Goal: Information Seeking & Learning: Learn about a topic

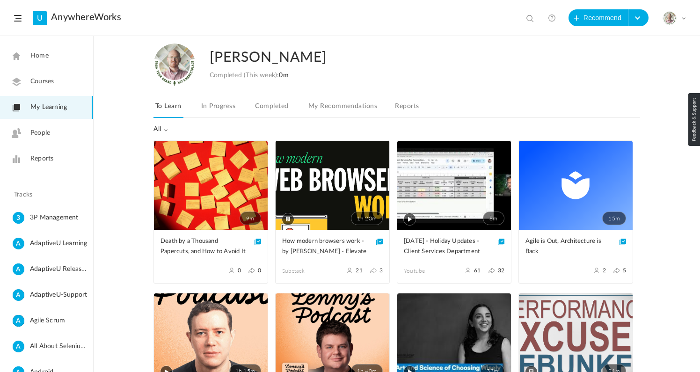
click at [191, 195] on link "9m" at bounding box center [211, 185] width 114 height 89
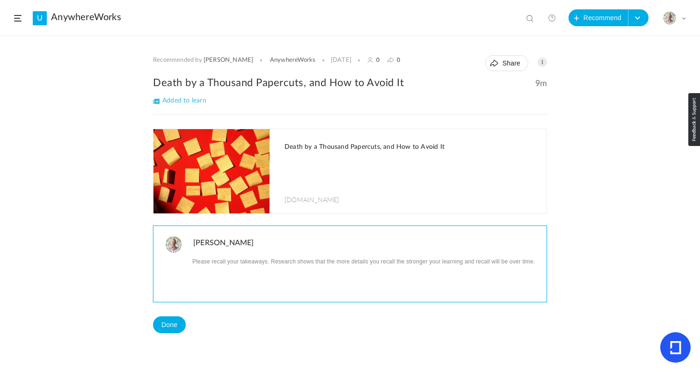
click at [291, 265] on p at bounding box center [366, 261] width 346 height 12
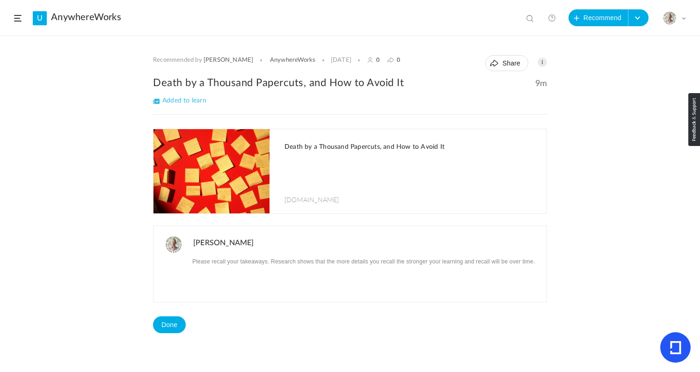
click at [361, 146] on h1 "Death by a Thousand Papercuts, and How to Avoid It" at bounding box center [411, 147] width 253 height 8
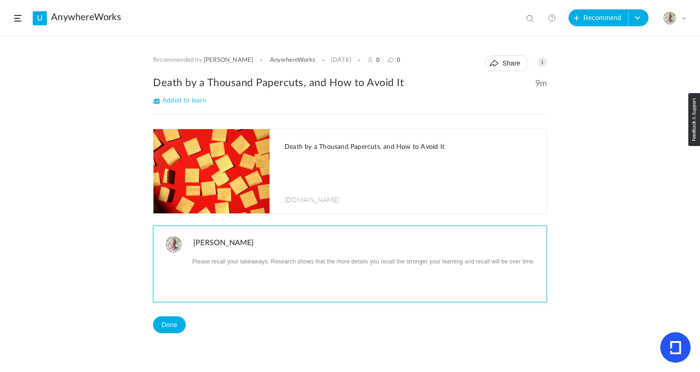
click at [260, 260] on p at bounding box center [366, 261] width 346 height 12
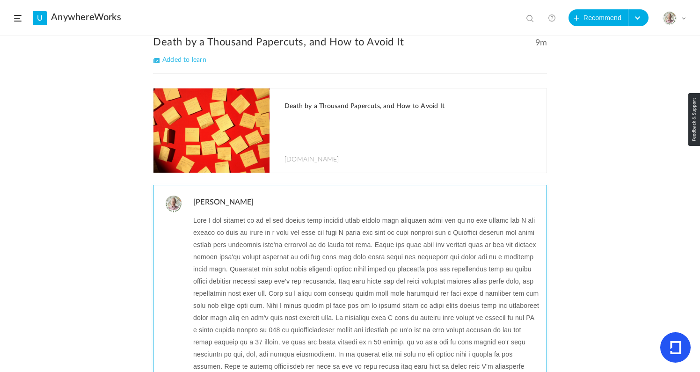
scroll to position [47, 0]
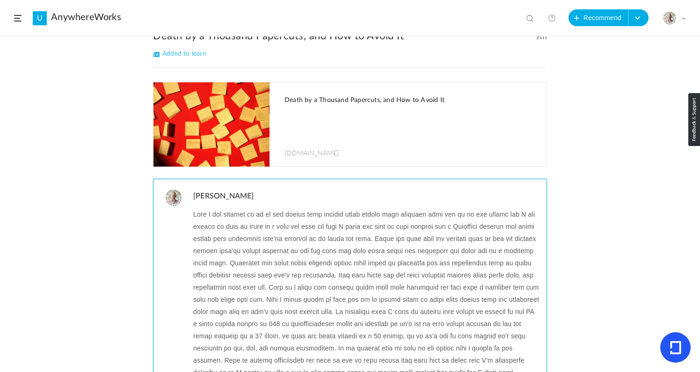
click at [248, 245] on p at bounding box center [366, 299] width 346 height 183
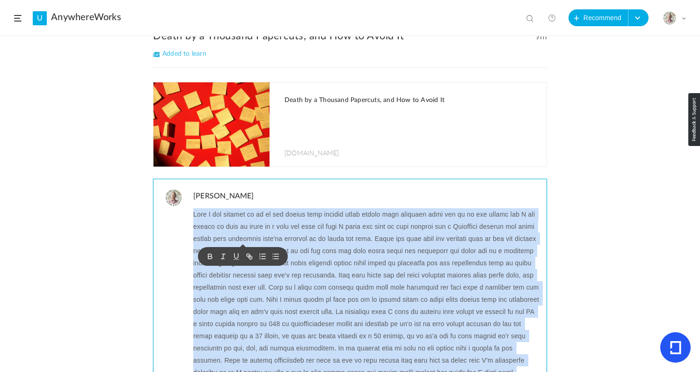
click at [248, 245] on p at bounding box center [366, 299] width 346 height 183
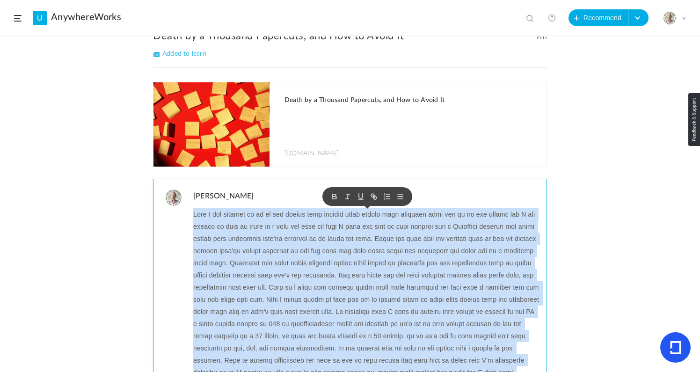
copy p "What I was looking at is we had issues with several small things that actually …"
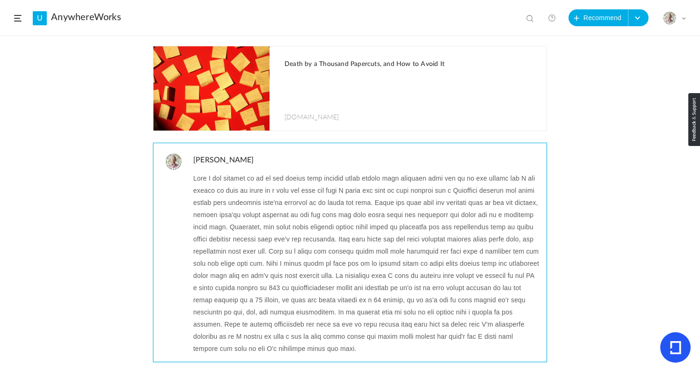
scroll to position [90, 0]
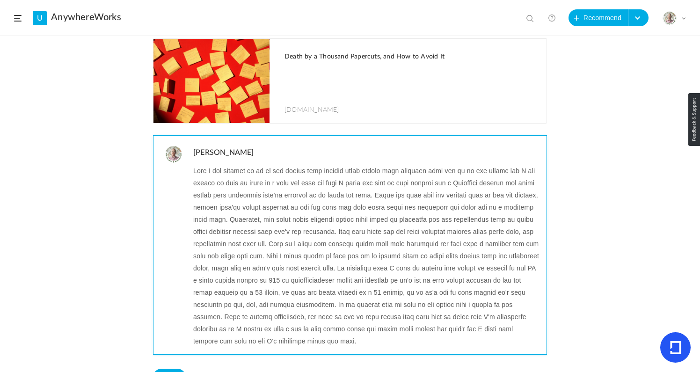
click at [436, 302] on p at bounding box center [366, 256] width 346 height 183
click at [363, 284] on p at bounding box center [366, 256] width 346 height 183
click at [358, 293] on p at bounding box center [366, 256] width 346 height 183
click at [492, 294] on p at bounding box center [366, 256] width 346 height 183
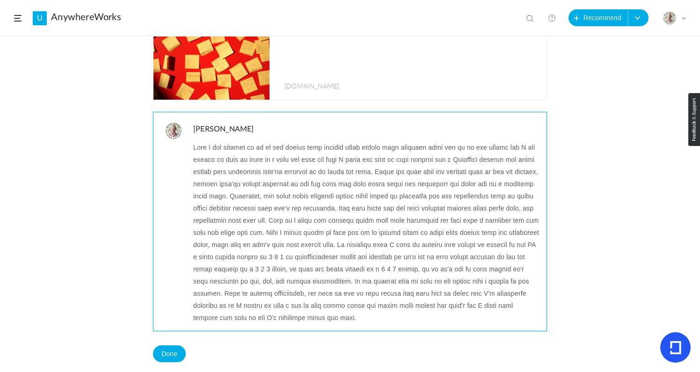
scroll to position [128, 0]
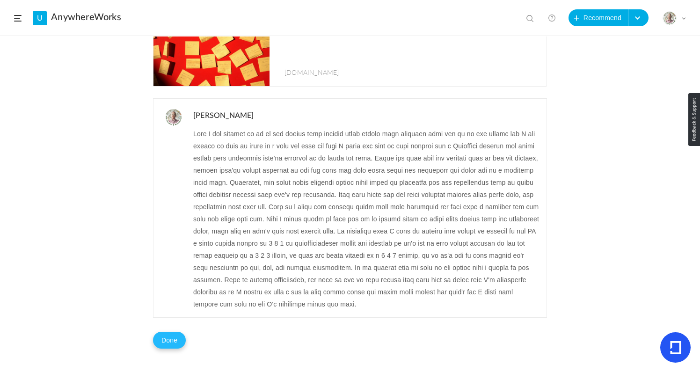
click at [166, 341] on button "Done" at bounding box center [169, 340] width 33 height 17
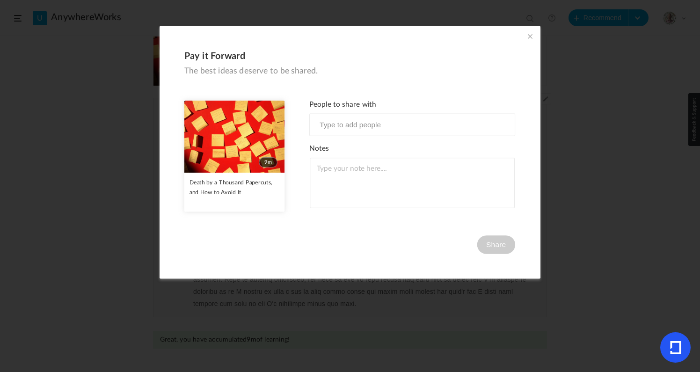
click at [530, 37] on span at bounding box center [530, 36] width 10 height 10
